Goal: Task Accomplishment & Management: Manage account settings

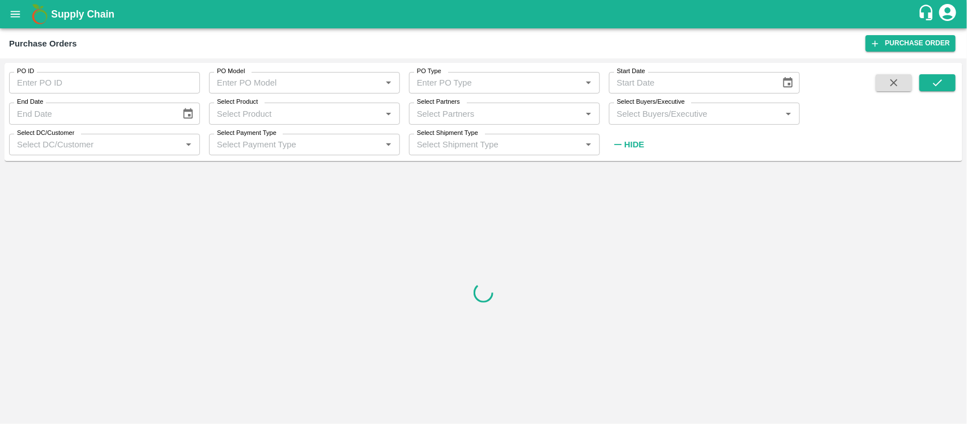
click at [674, 205] on div at bounding box center [484, 292] width 958 height 254
click at [939, 88] on icon "submit" at bounding box center [937, 82] width 12 height 12
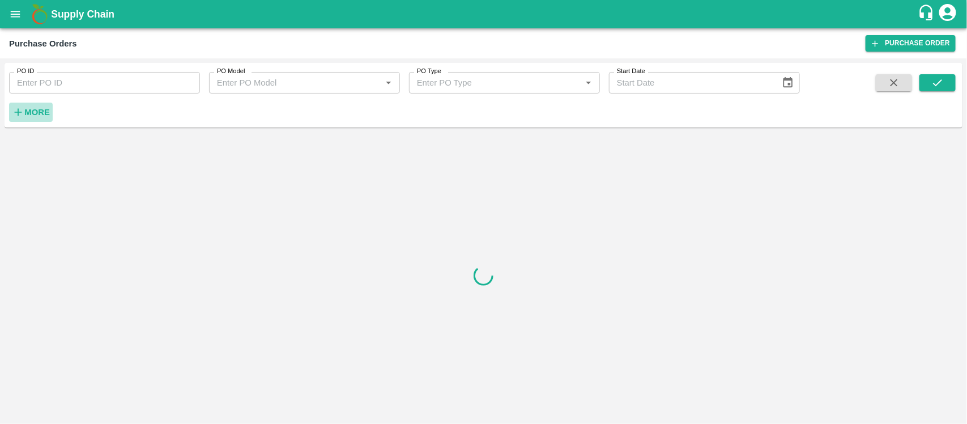
click at [35, 116] on strong "More" at bounding box center [36, 112] width 25 height 9
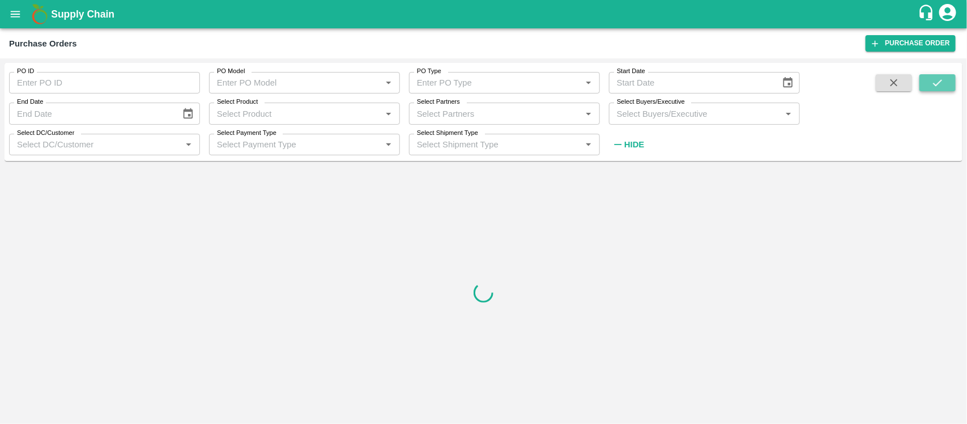
click at [930, 79] on button "submit" at bounding box center [937, 82] width 36 height 17
click at [926, 80] on button "submit" at bounding box center [937, 82] width 36 height 17
click at [613, 367] on div "No Data Available" at bounding box center [483, 283] width 949 height 227
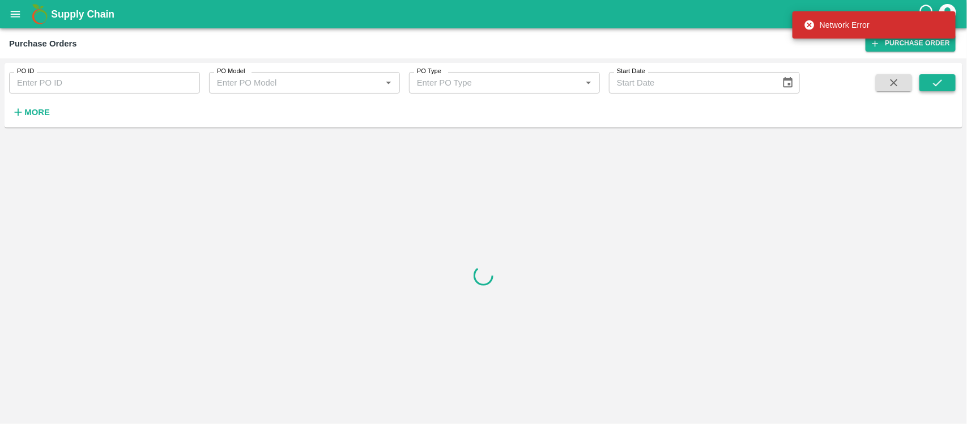
click at [932, 81] on icon "submit" at bounding box center [937, 82] width 12 height 12
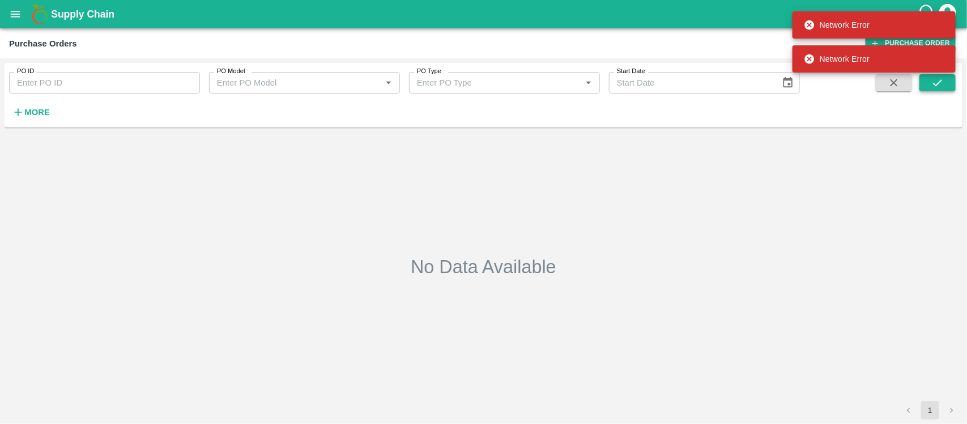
click at [932, 81] on icon "submit" at bounding box center [937, 82] width 12 height 12
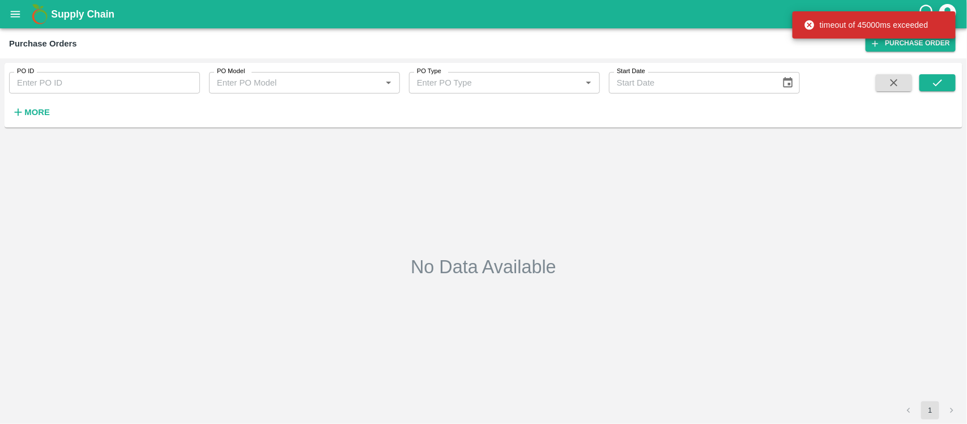
click at [949, 12] on div "timeout of 45000ms exceeded" at bounding box center [874, 24] width 163 height 27
click at [944, 6] on icon "account of current user" at bounding box center [947, 12] width 17 height 17
click at [885, 60] on li "Logout" at bounding box center [901, 60] width 87 height 19
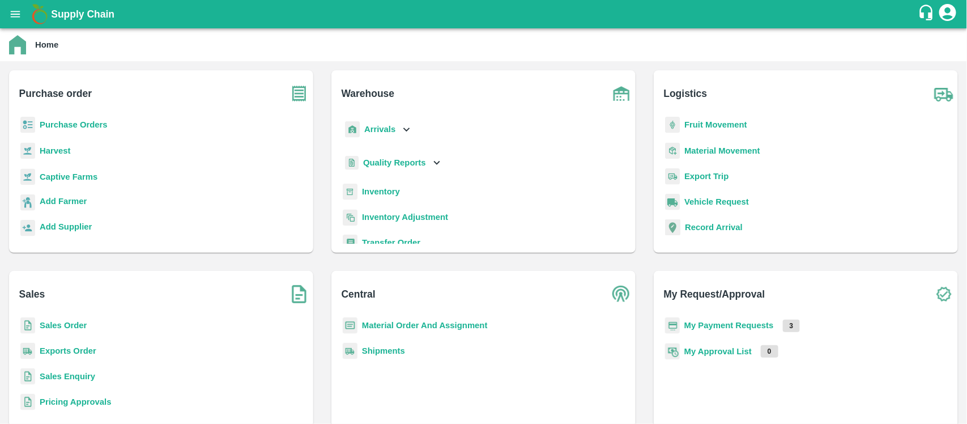
click at [94, 118] on p "Purchase Orders" at bounding box center [74, 124] width 68 height 12
click at [94, 121] on b "Purchase Orders" at bounding box center [74, 124] width 68 height 9
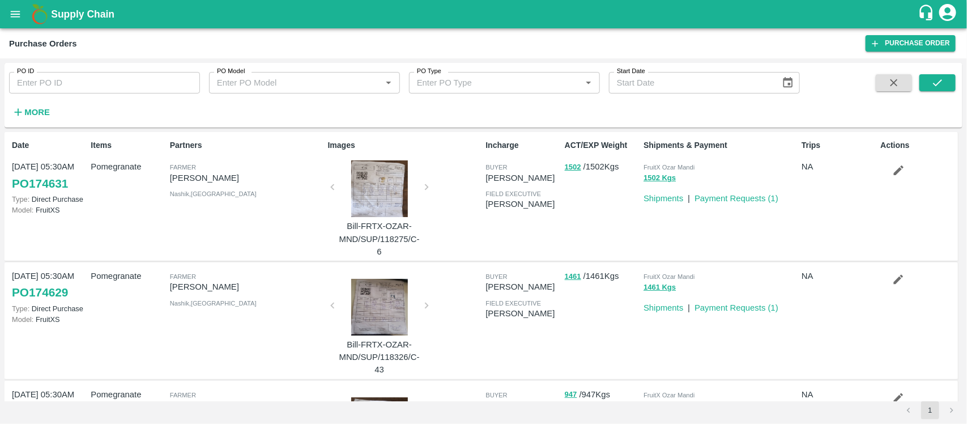
click at [556, 108] on div "PO ID PO ID PO Model PO Model   * PO Type PO Type   * Start Date Start Date More" at bounding box center [400, 92] width 800 height 59
click at [930, 84] on button "submit" at bounding box center [937, 82] width 36 height 17
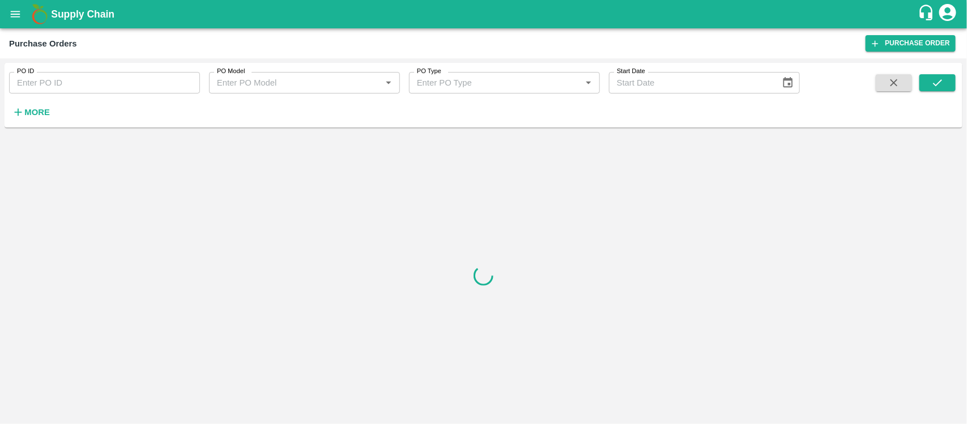
click at [26, 109] on strong "More" at bounding box center [36, 112] width 25 height 9
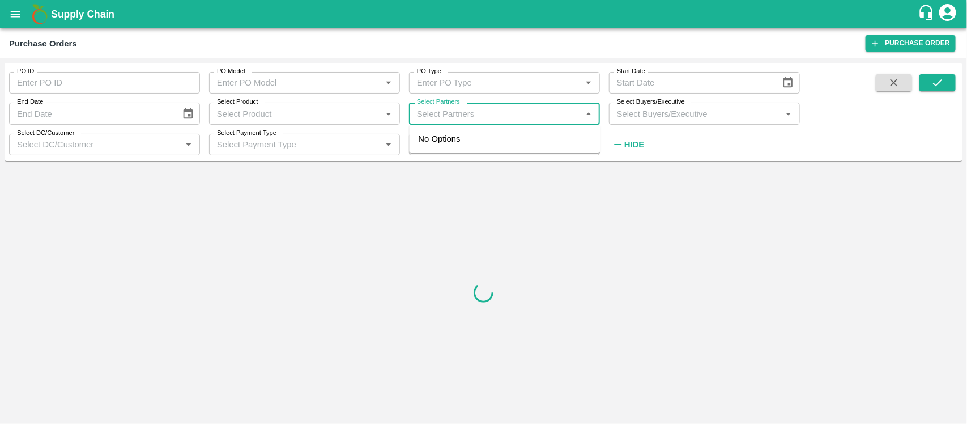
click at [421, 112] on input "Select Partners" at bounding box center [494, 113] width 165 height 15
paste input "9099142790"
type input "9099142790"
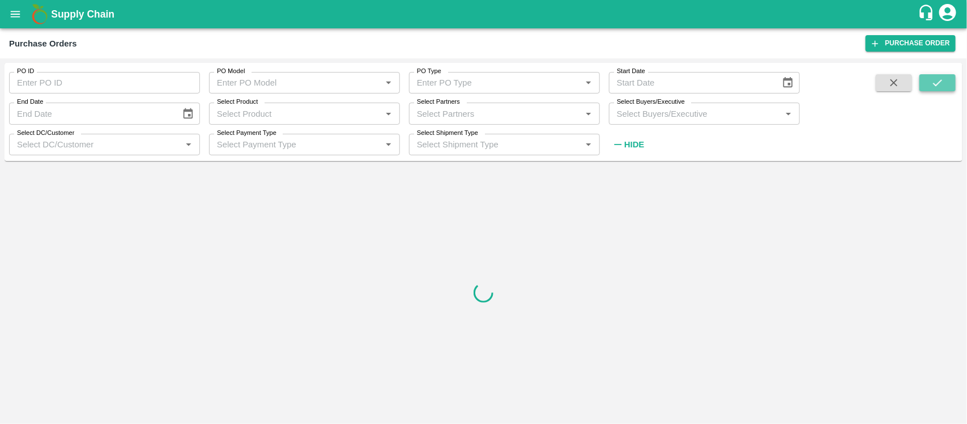
click at [941, 80] on icon "submit" at bounding box center [937, 82] width 9 height 7
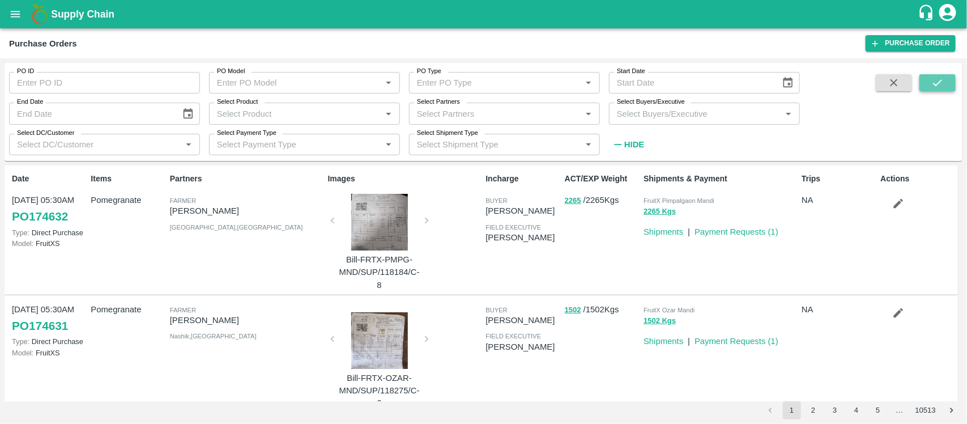
click at [941, 80] on icon "submit" at bounding box center [937, 82] width 9 height 7
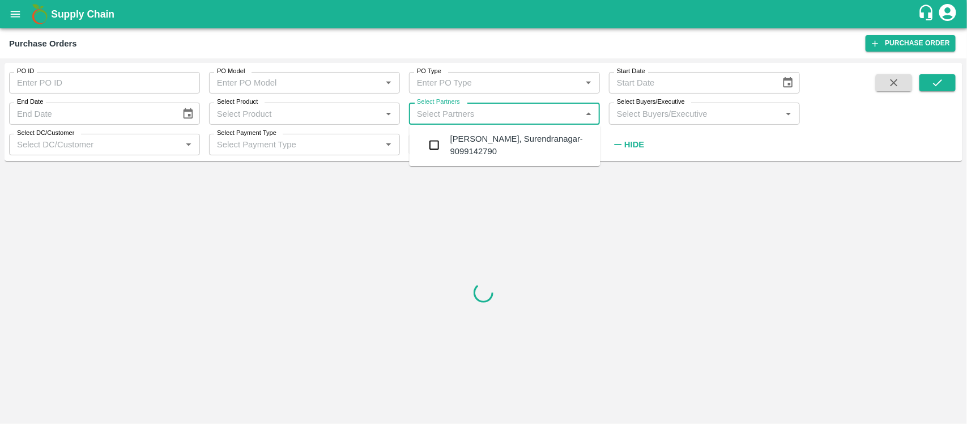
click at [519, 119] on input "Select Partners" at bounding box center [494, 113] width 165 height 15
click at [522, 148] on div "Bavrava Sandipkumar-Juna, Surendranagar-9099142790" at bounding box center [520, 145] width 141 height 25
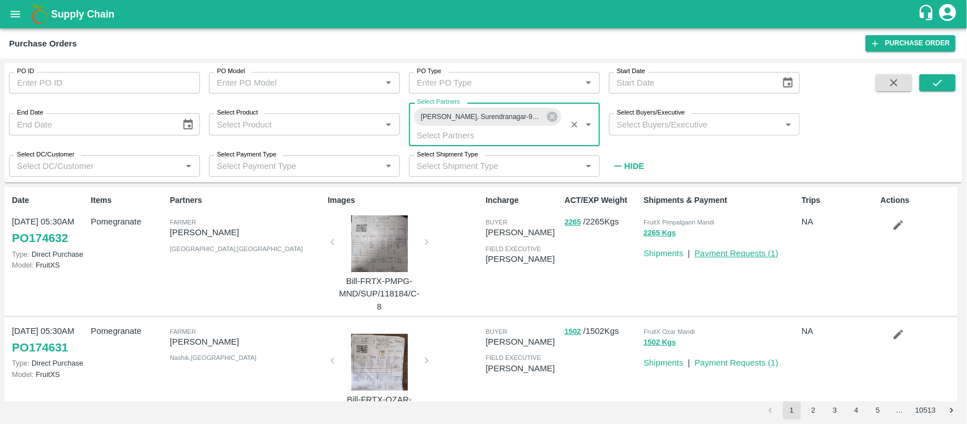
click at [747, 251] on link "Payment Requests ( 1 )" at bounding box center [737, 253] width 84 height 9
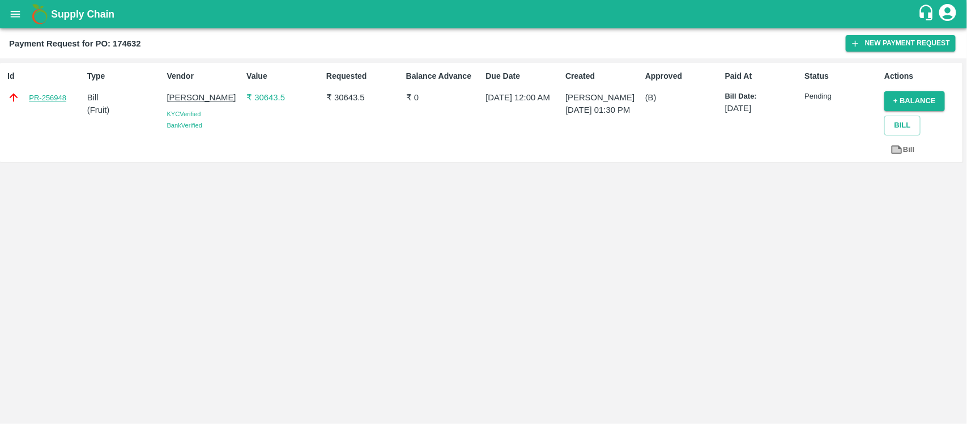
click at [63, 100] on link "PR-256948" at bounding box center [47, 97] width 37 height 11
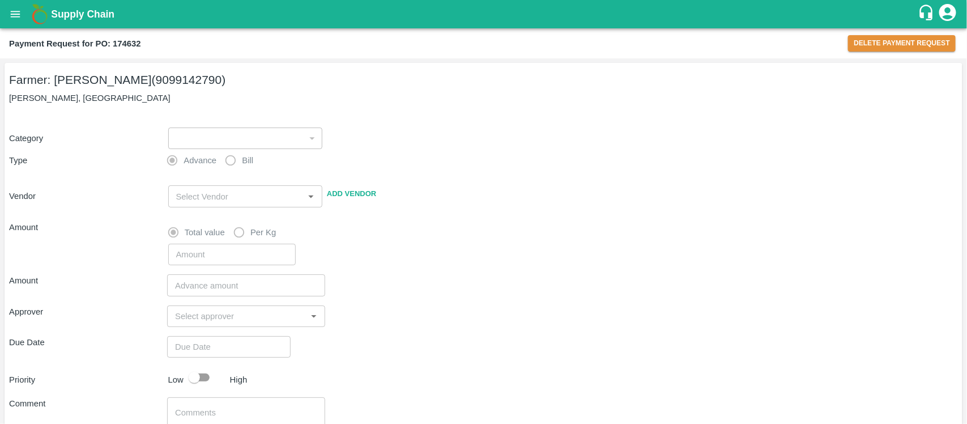
type input "1"
radio input "false"
radio input "true"
type input "[PERSON_NAME] - 9099142790([PERSON_NAME])"
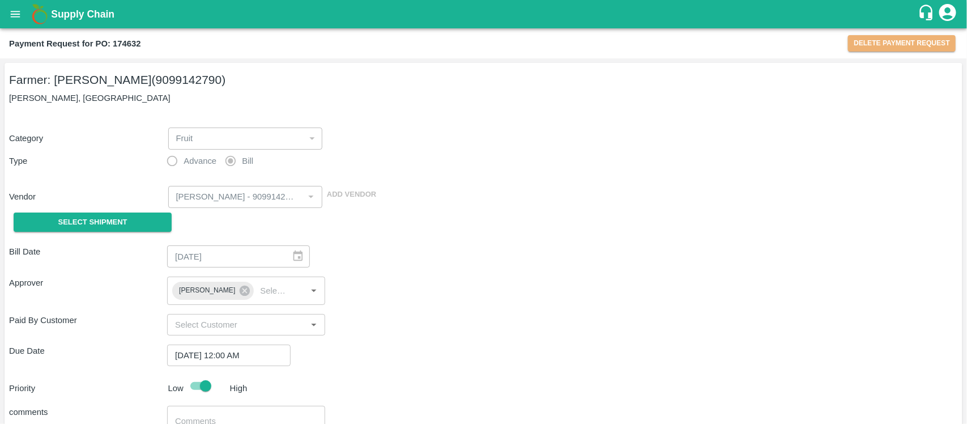
click at [915, 43] on button "Delete Payment Request" at bounding box center [902, 43] width 108 height 16
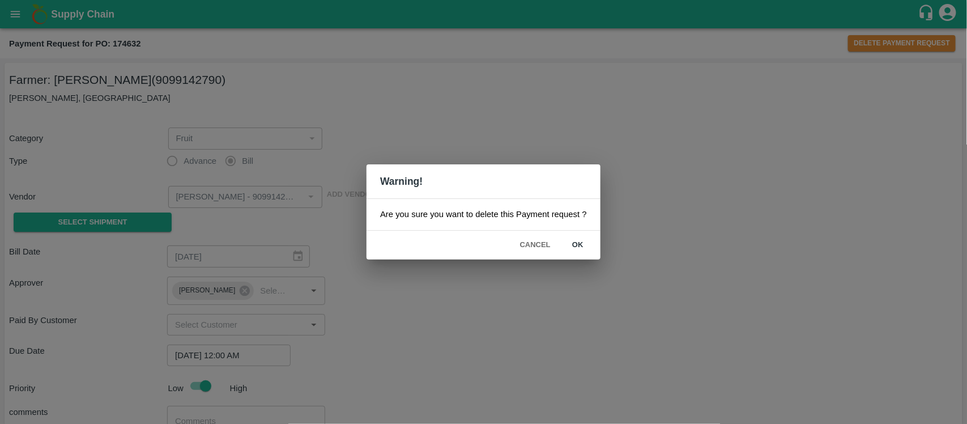
click at [576, 237] on button "ok" at bounding box center [578, 245] width 36 height 20
